Goal: Task Accomplishment & Management: Manage account settings

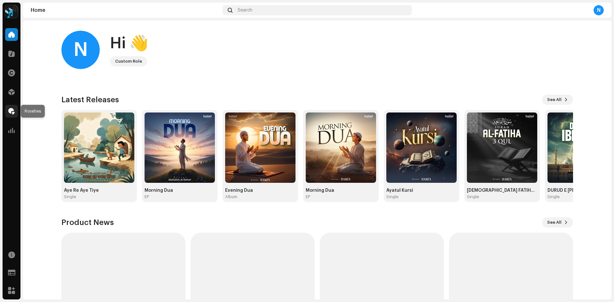
click at [11, 111] on span at bounding box center [11, 111] width 6 height 5
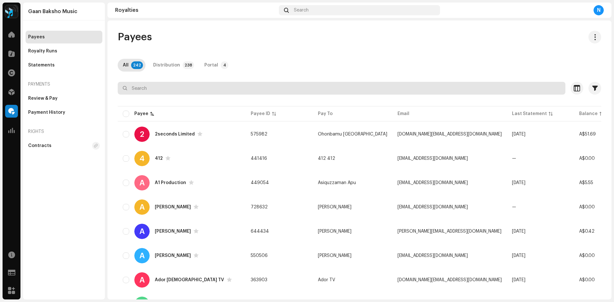
click at [175, 91] on input "text" at bounding box center [342, 88] width 448 height 13
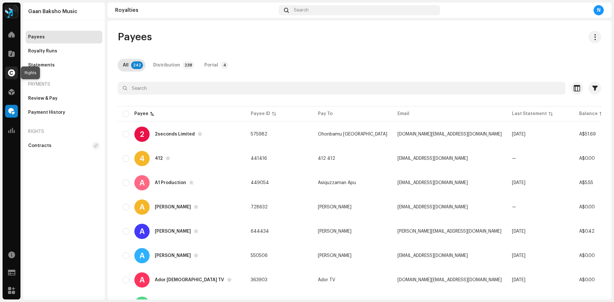
click at [14, 73] on span at bounding box center [11, 72] width 7 height 5
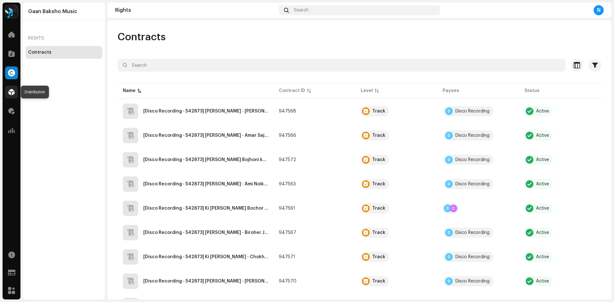
click at [9, 91] on span at bounding box center [11, 92] width 6 height 5
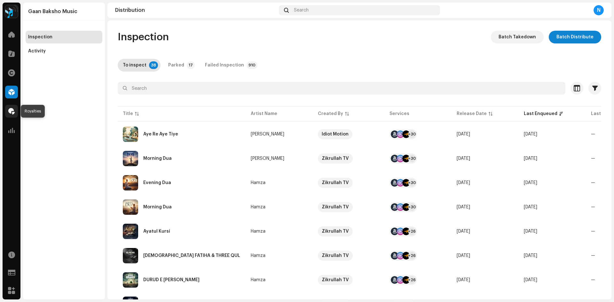
click at [12, 113] on span at bounding box center [11, 111] width 6 height 5
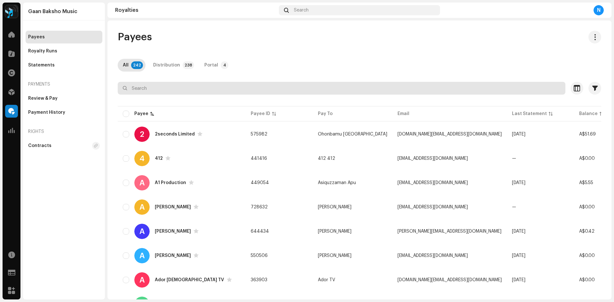
click at [183, 90] on input "text" at bounding box center [342, 88] width 448 height 13
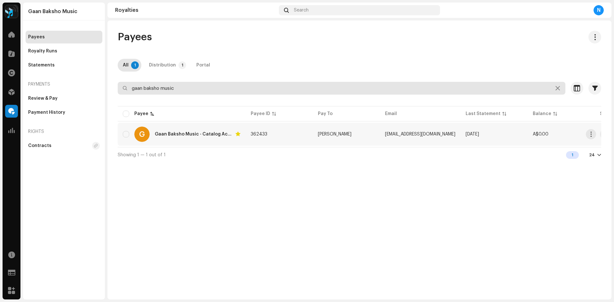
type input "gaan baksho music"
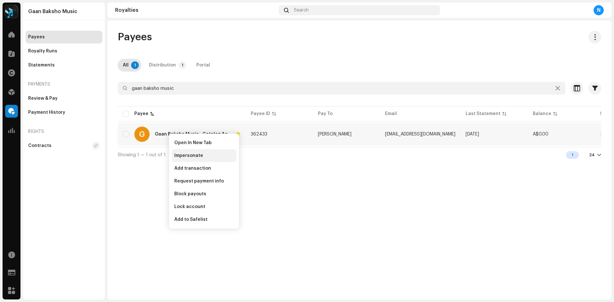
click at [180, 154] on span "Impersonate" at bounding box center [188, 155] width 29 height 5
